Goal: Information Seeking & Learning: Find specific fact

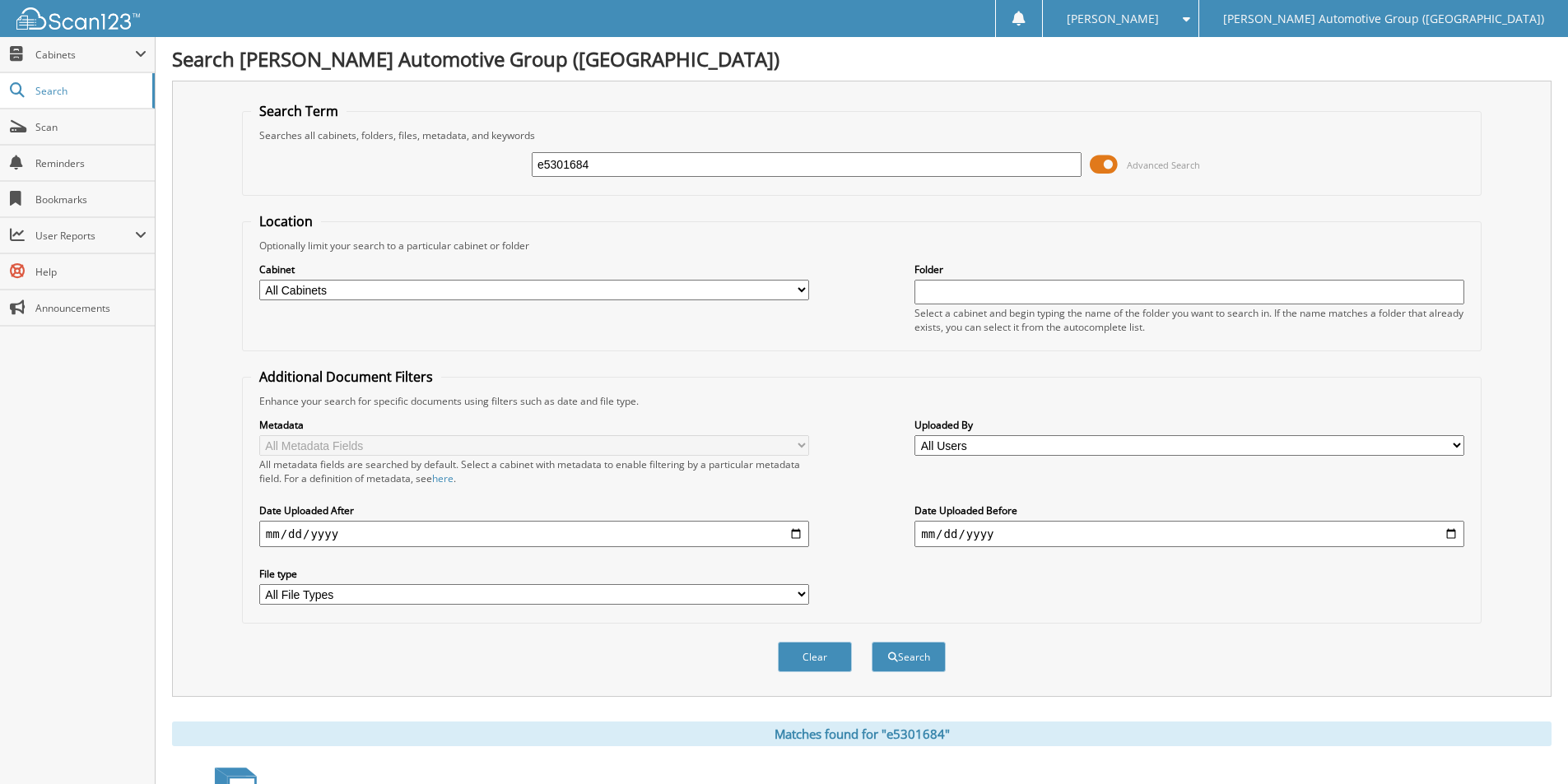
drag, startPoint x: 627, startPoint y: 162, endPoint x: 218, endPoint y: 185, distance: 409.6
click at [218, 187] on div "Search Term Searches all cabinets, folders, files, metadata, and keywords e5301…" at bounding box center [861, 388] width 1380 height 616
type input "L5806045"
click at [904, 659] on button "Search" at bounding box center [908, 657] width 74 height 31
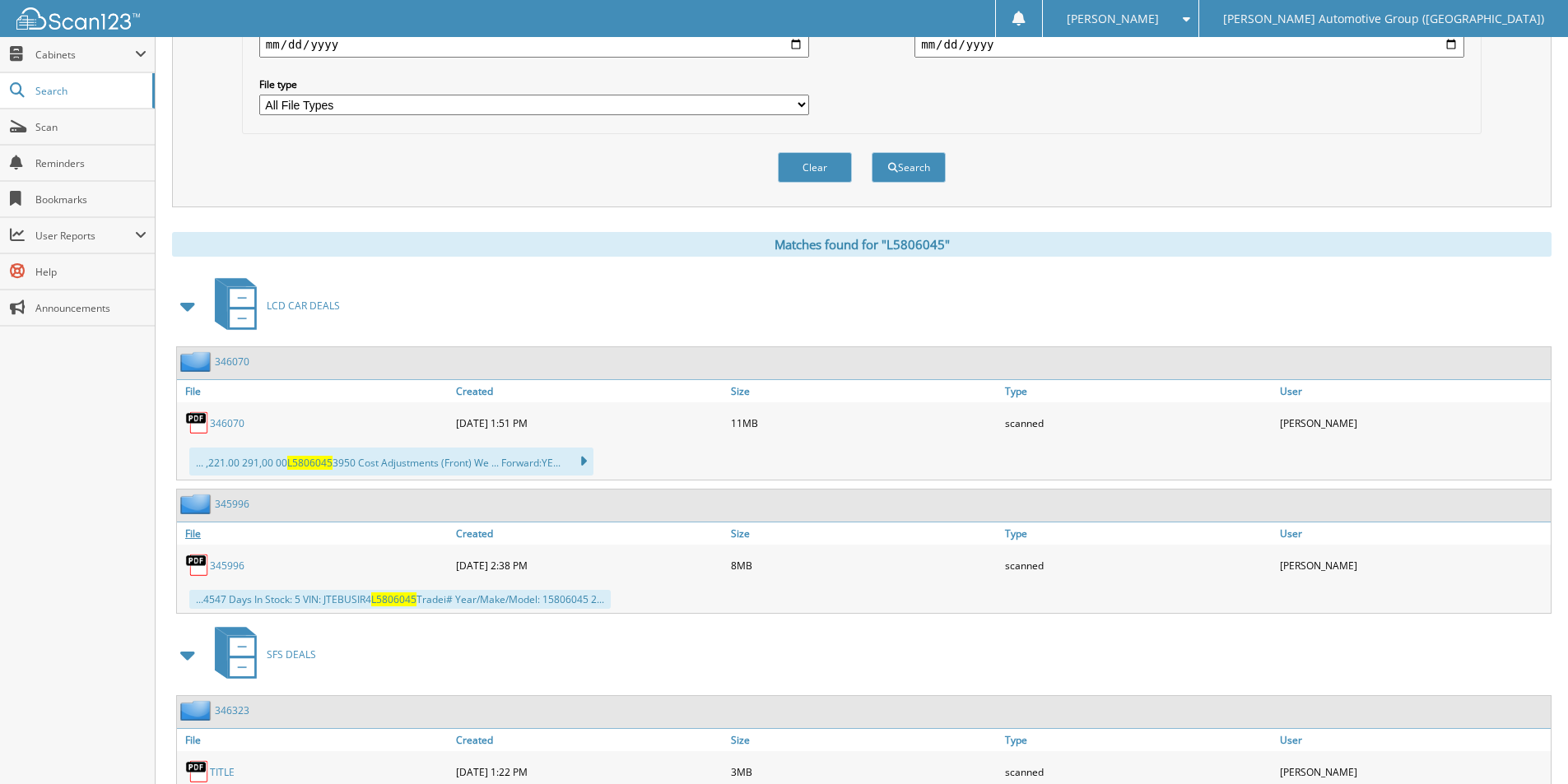
scroll to position [576, 0]
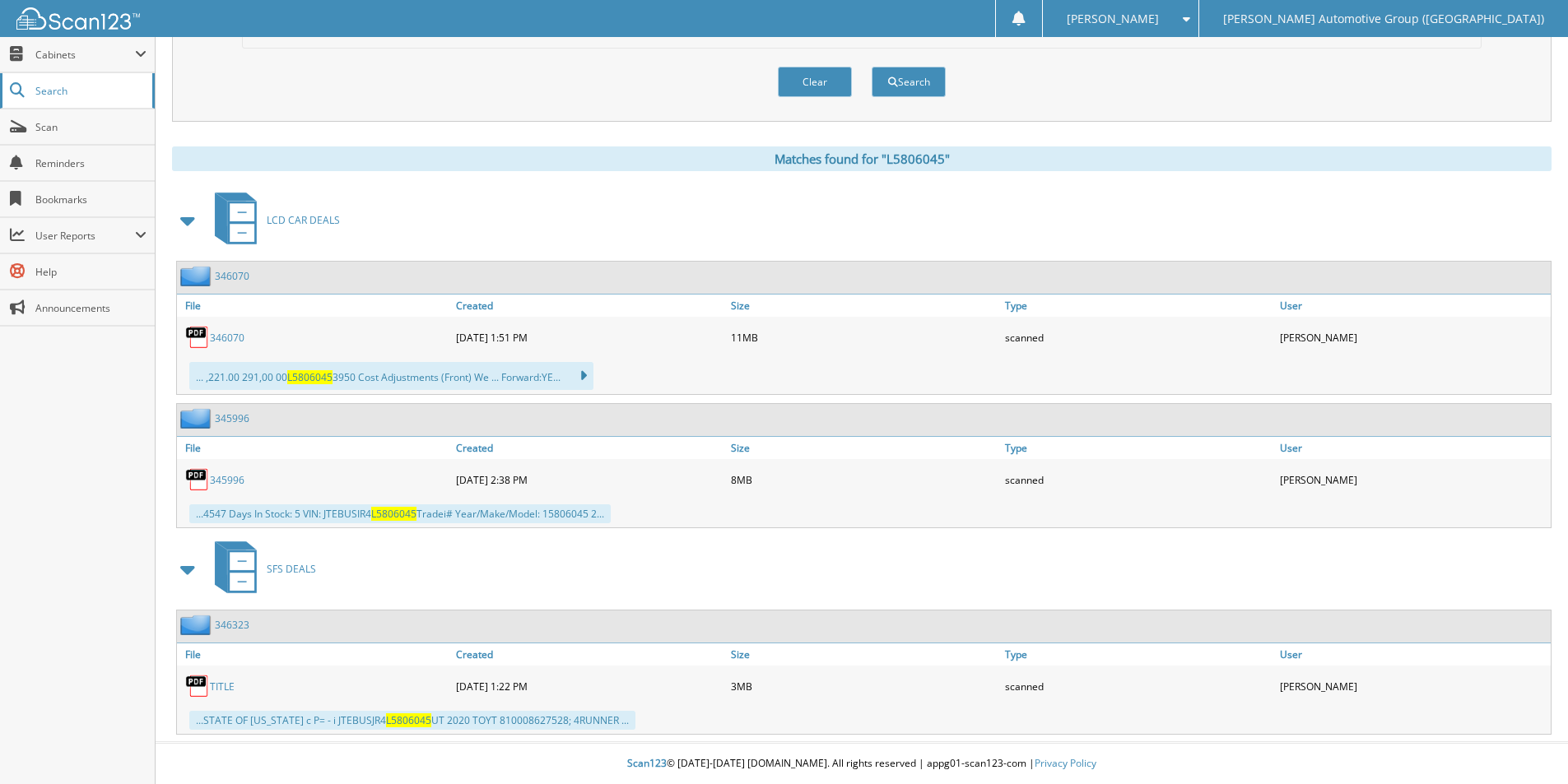
drag, startPoint x: 51, startPoint y: 87, endPoint x: 63, endPoint y: 83, distance: 12.6
click at [51, 87] on span "Search" at bounding box center [89, 91] width 108 height 14
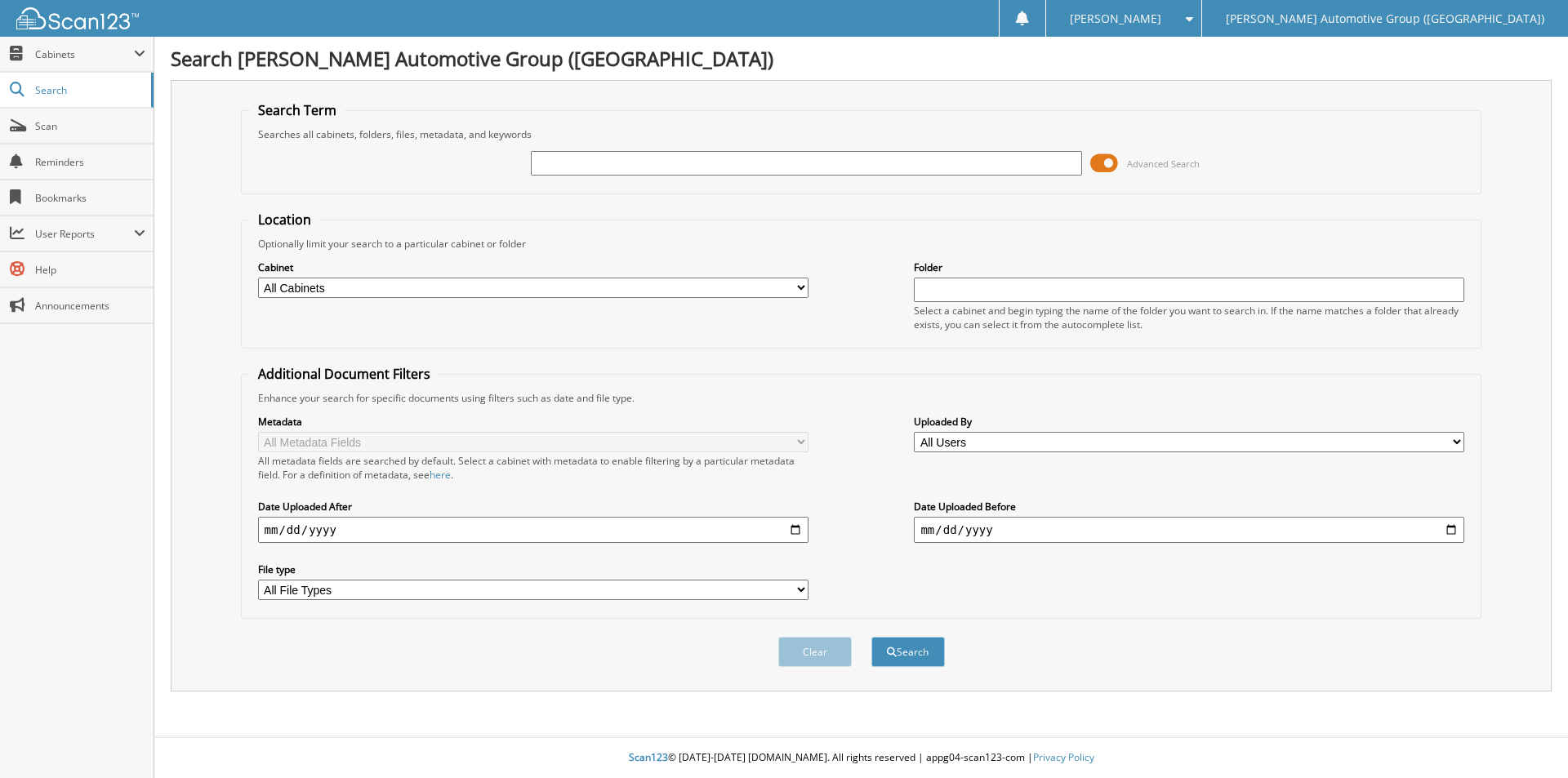
click at [707, 167] on input "text" at bounding box center [806, 164] width 550 height 25
type input "462244"
click at [872, 636] on button "Search" at bounding box center [908, 652] width 73 height 30
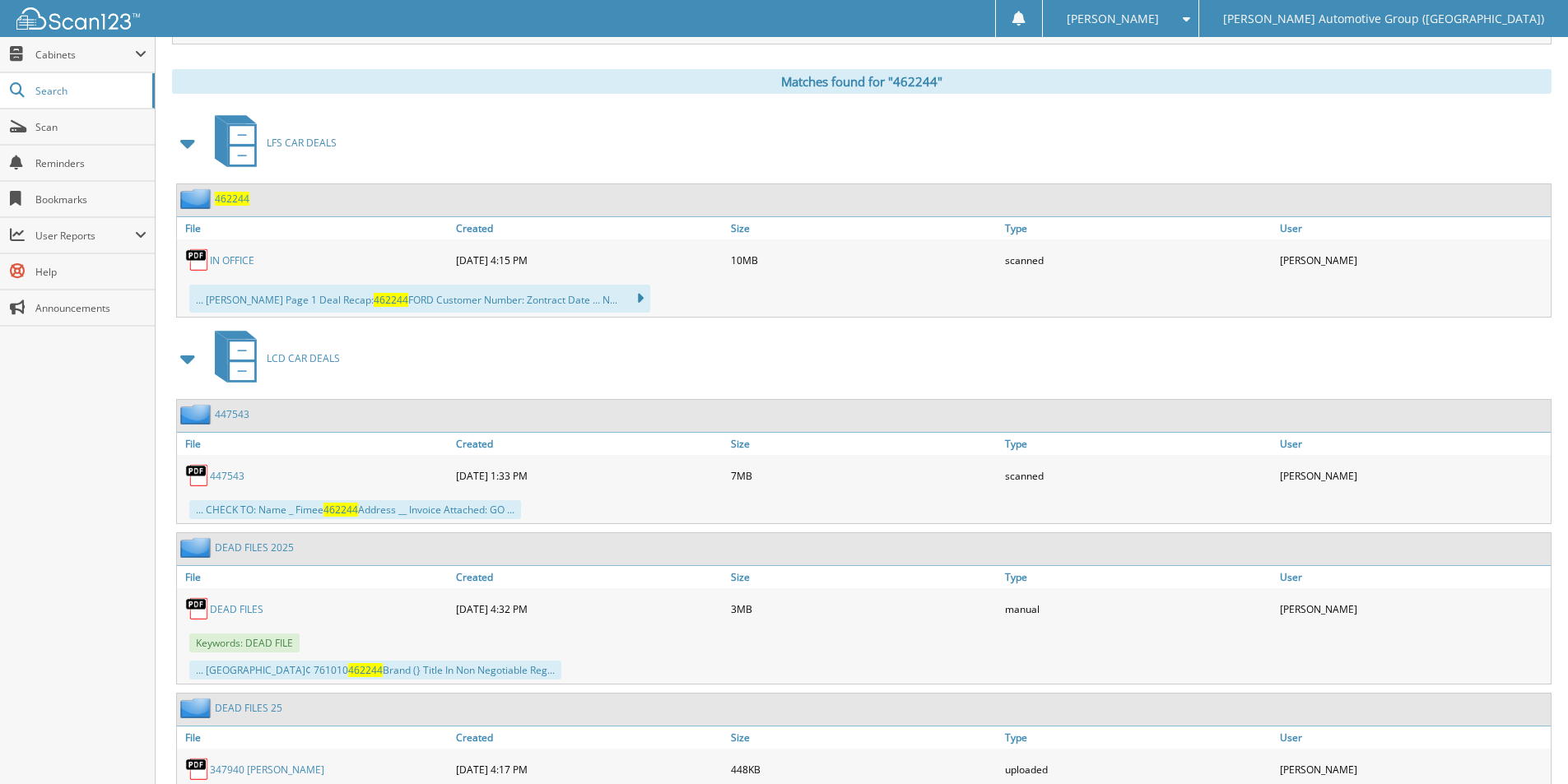
scroll to position [640, 0]
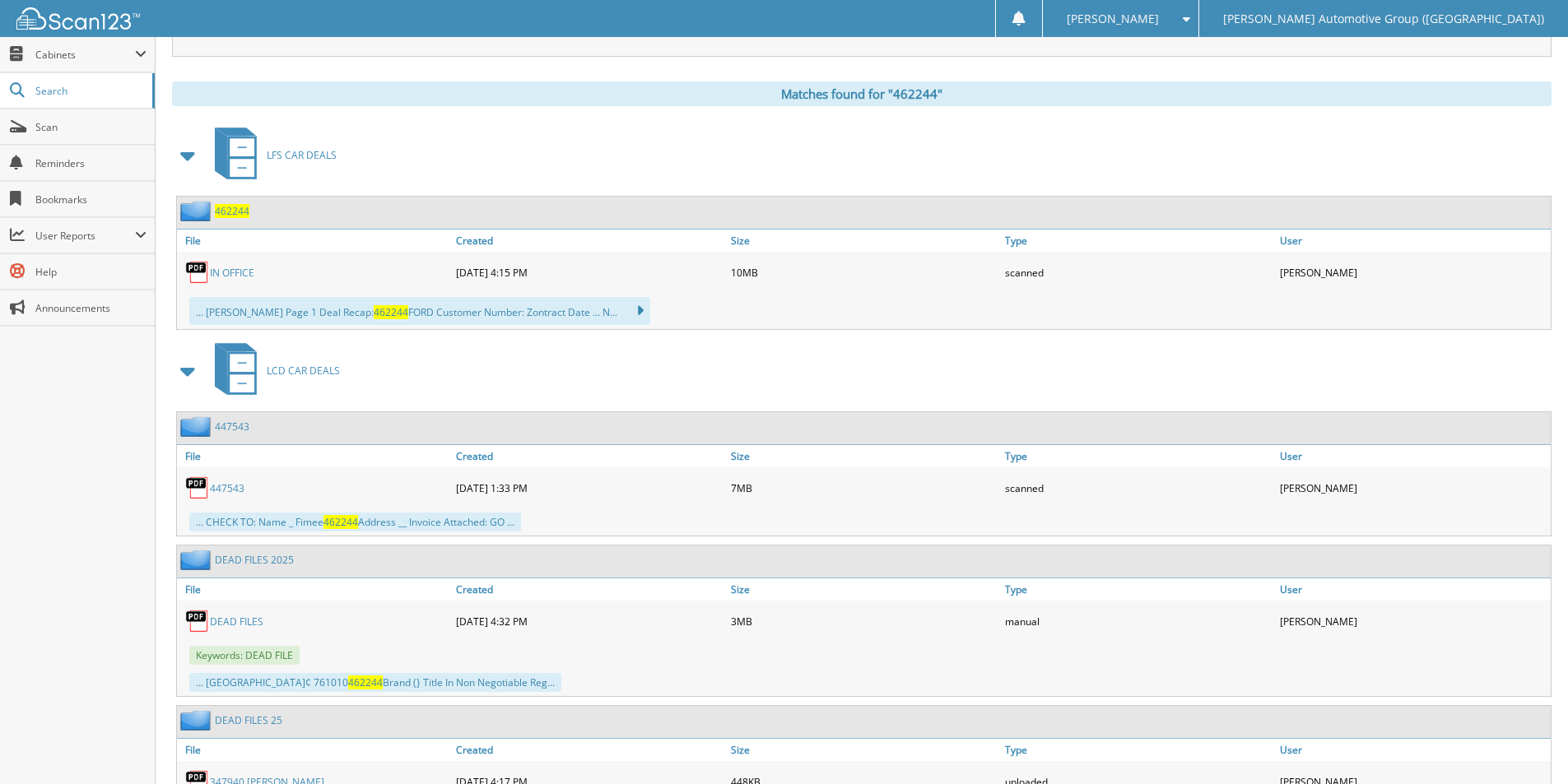
click at [234, 212] on span "462244" at bounding box center [232, 211] width 35 height 14
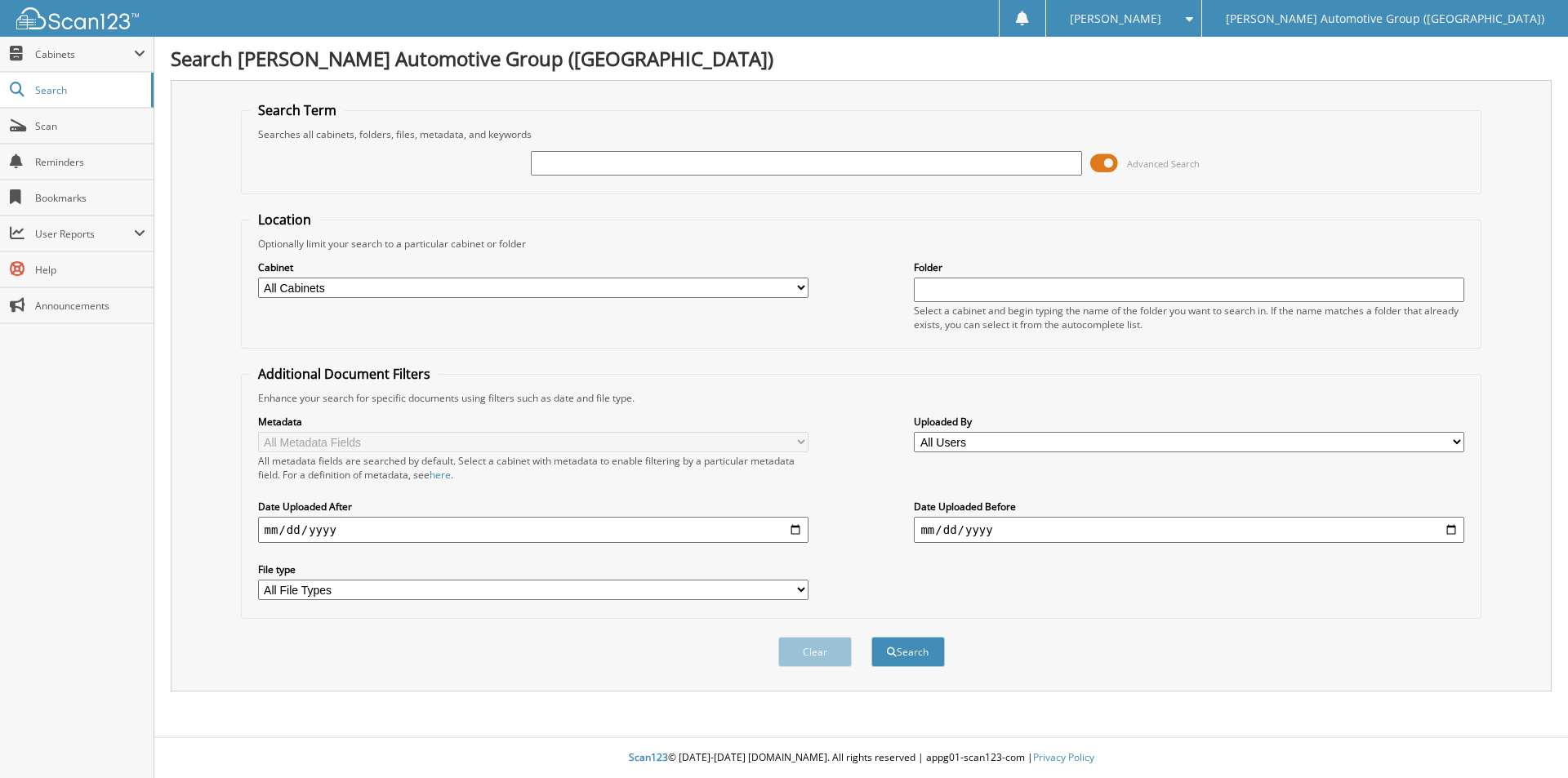
click at [585, 168] on input "text" at bounding box center [806, 164] width 550 height 25
type input "462529"
click at [936, 642] on button "Search" at bounding box center [908, 652] width 73 height 30
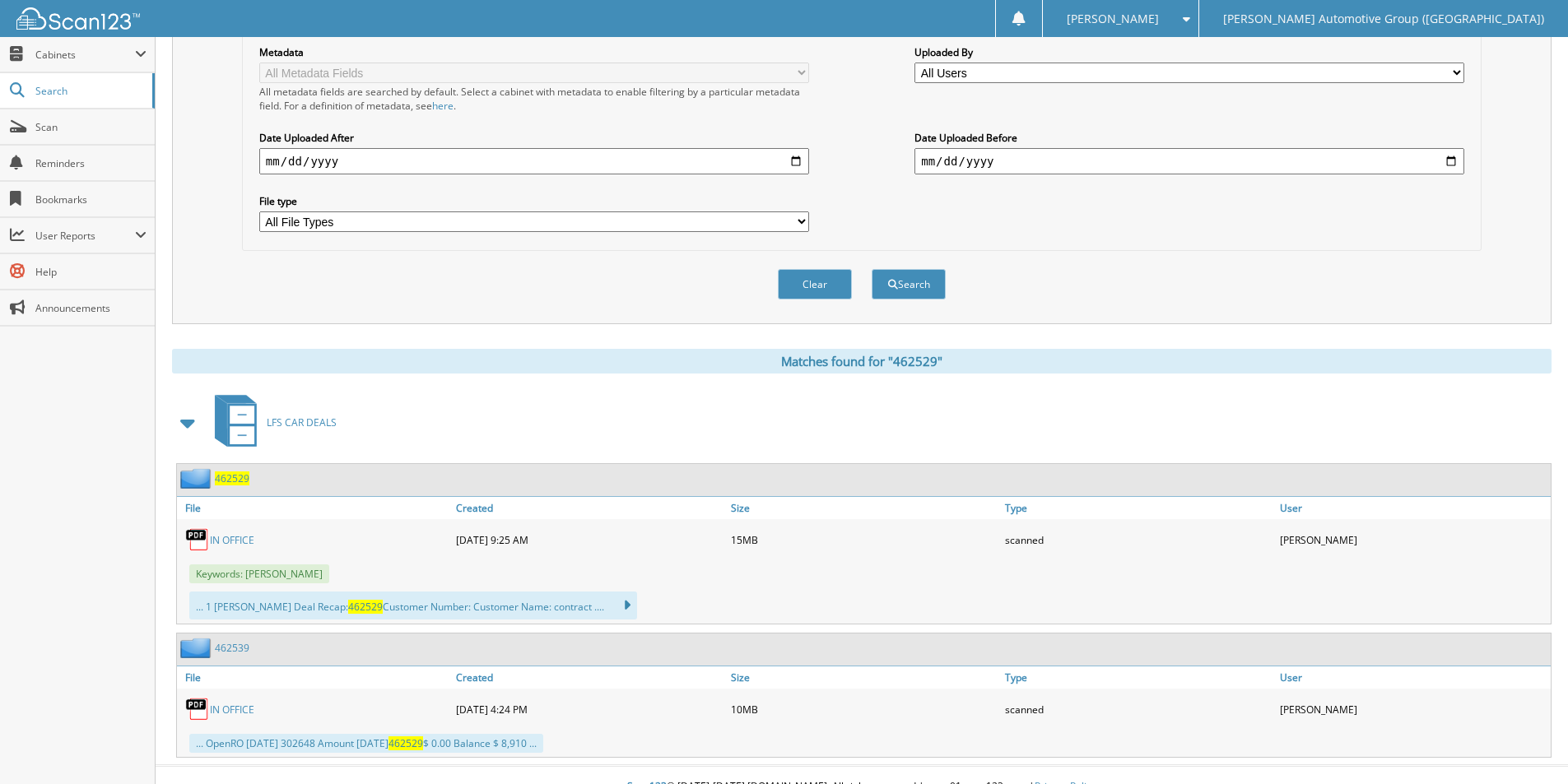
scroll to position [397, 0]
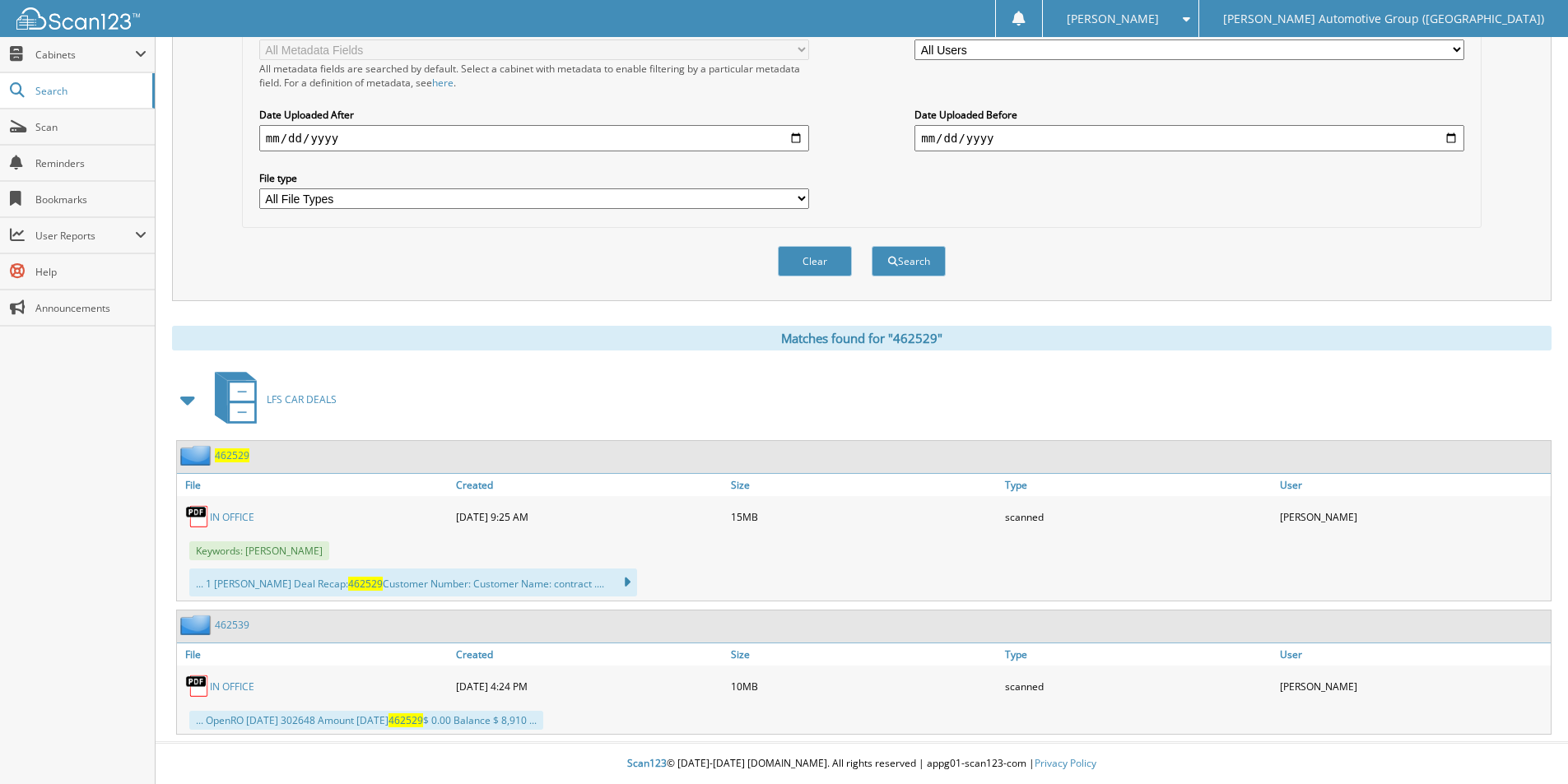
drag, startPoint x: 227, startPoint y: 452, endPoint x: 302, endPoint y: 450, distance: 75.0
click at [228, 451] on span "462529" at bounding box center [232, 455] width 35 height 14
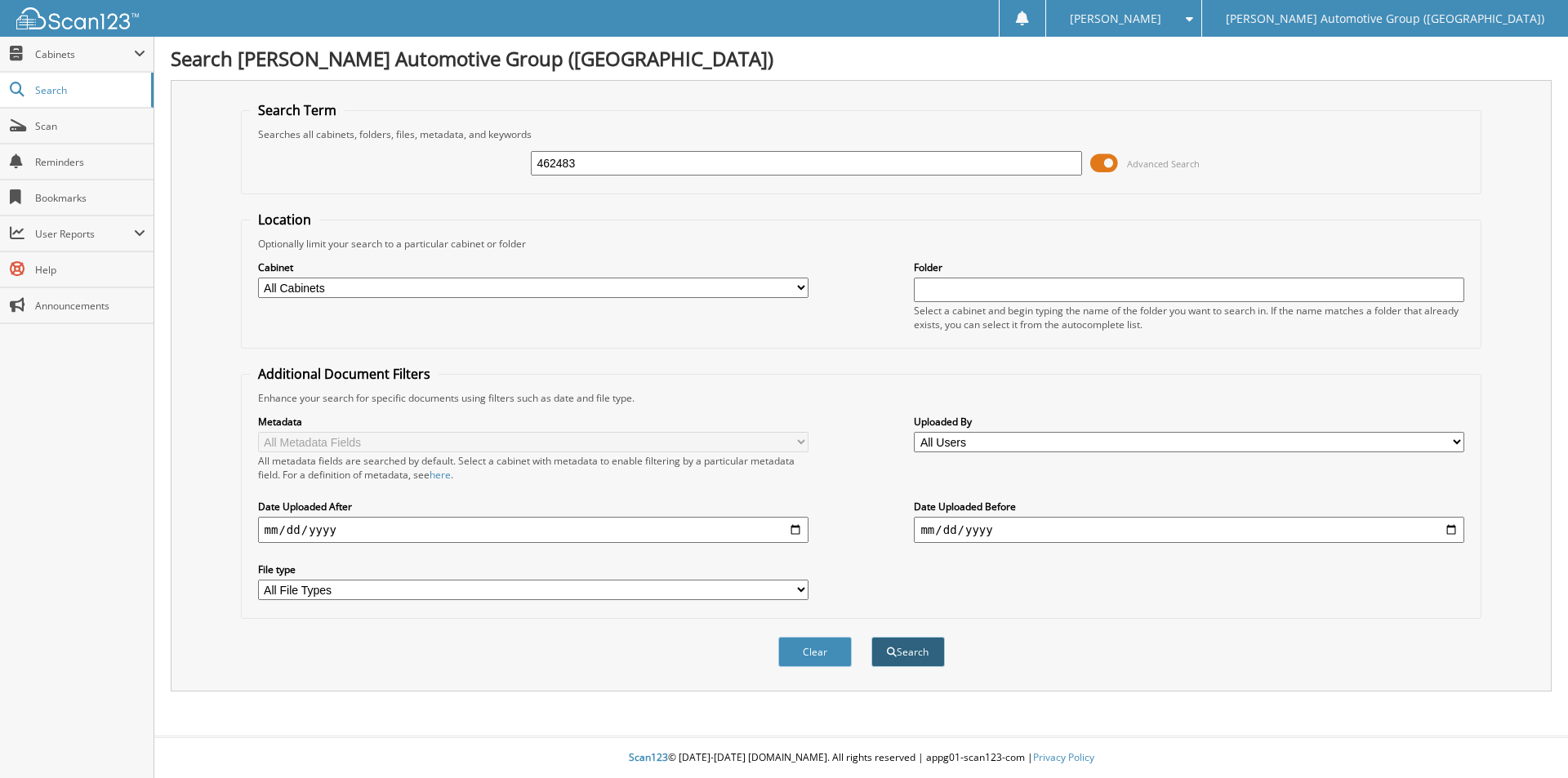
type input "462483"
click at [887, 645] on button "Search" at bounding box center [908, 652] width 73 height 30
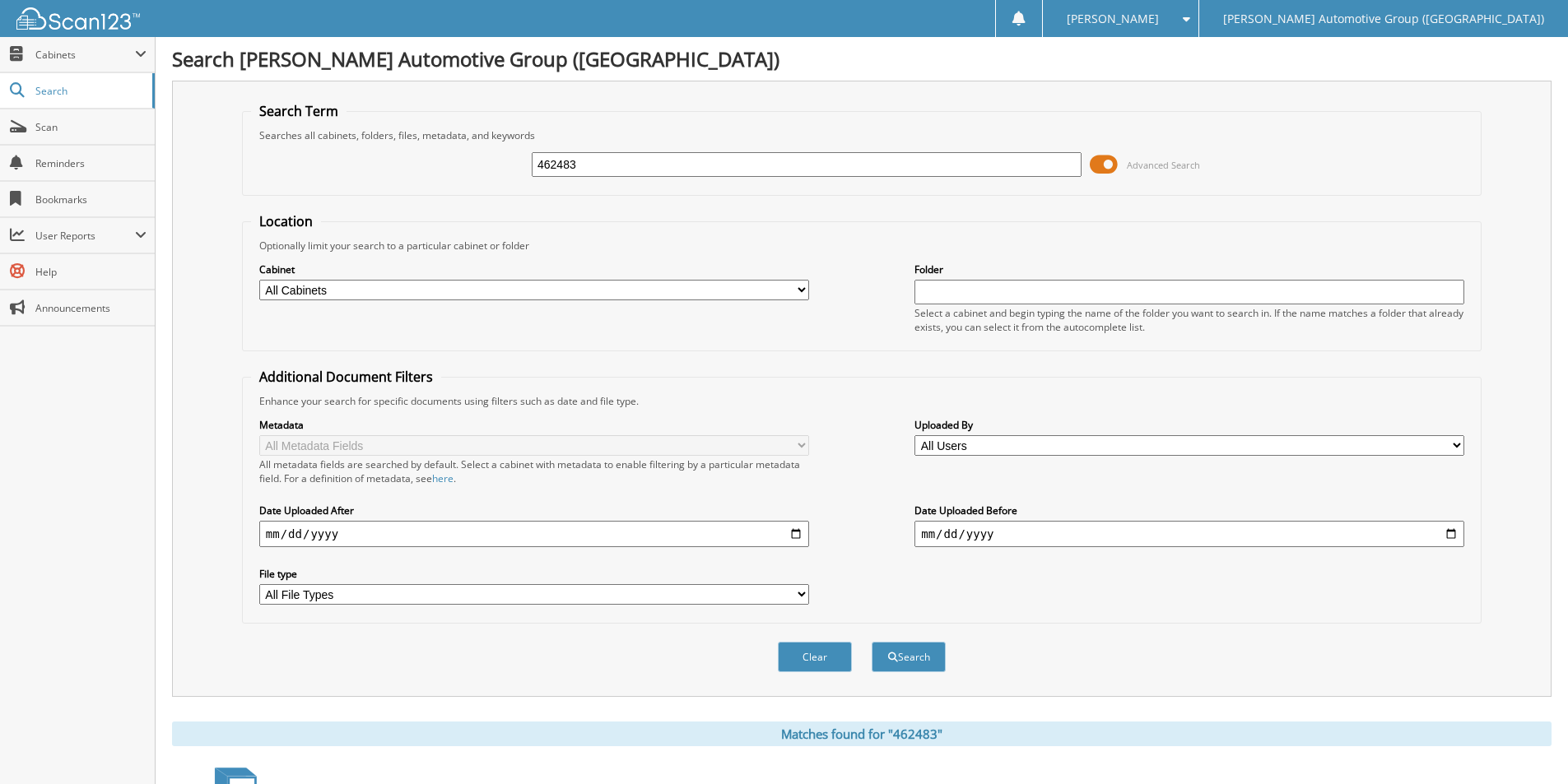
scroll to position [236, 0]
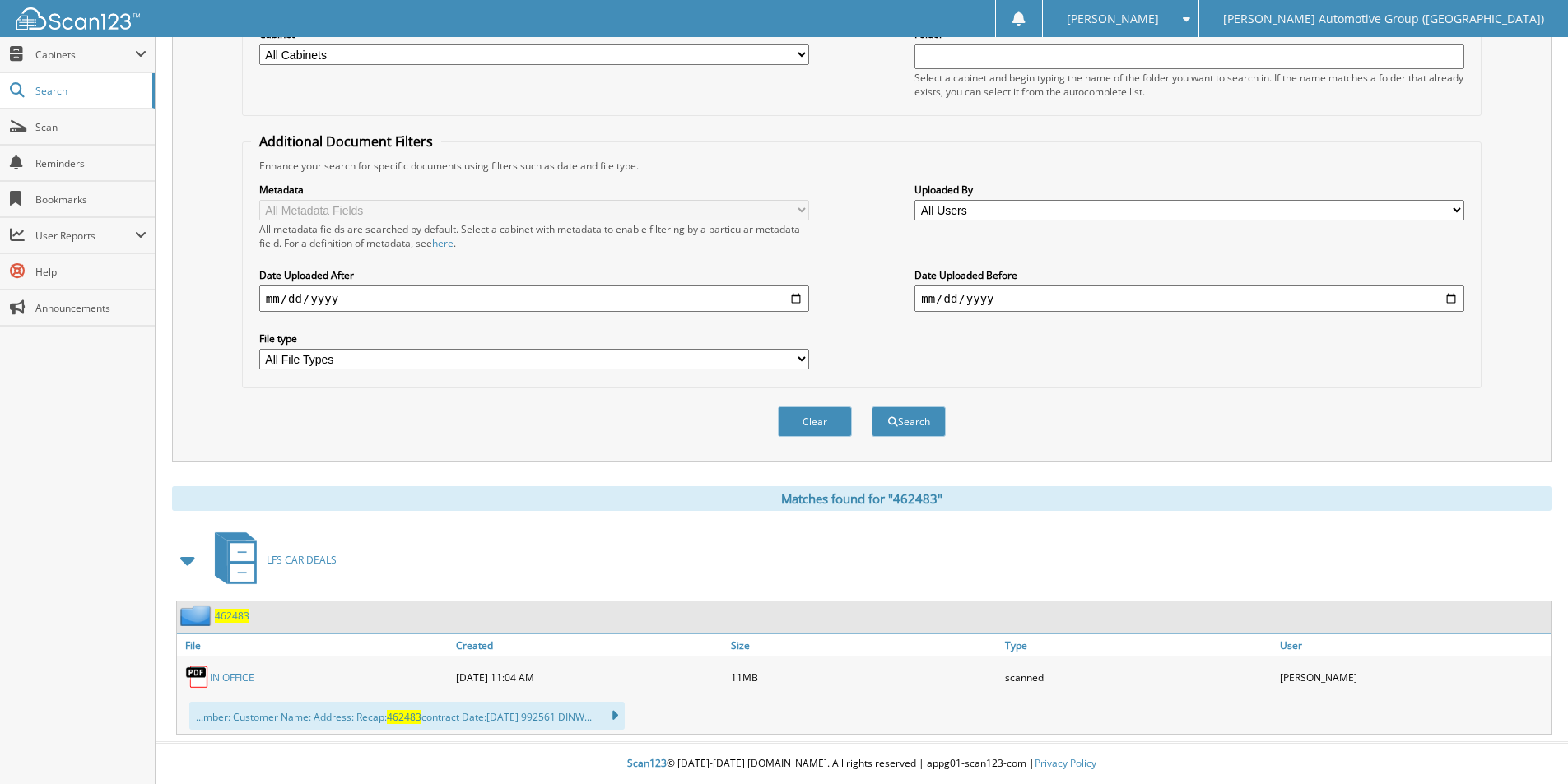
click at [237, 615] on span "462483" at bounding box center [232, 615] width 35 height 14
